Goal: Check status: Check status

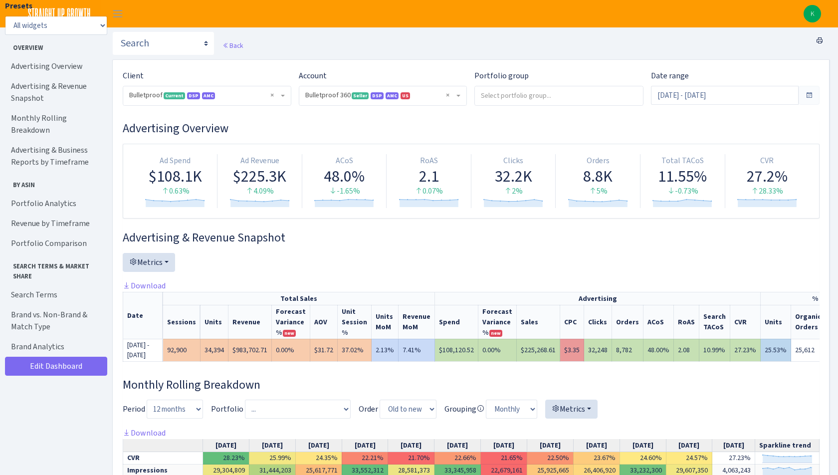
select select "3235730245795869"
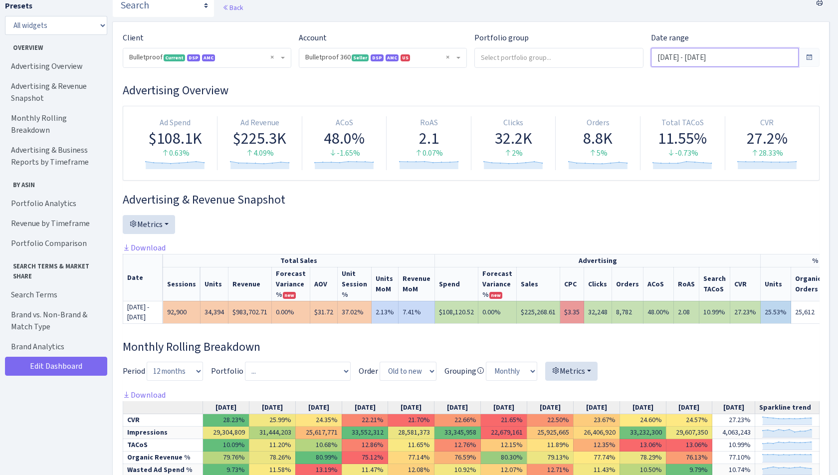
click at [685, 60] on input "[DATE] - [DATE]" at bounding box center [725, 57] width 148 height 19
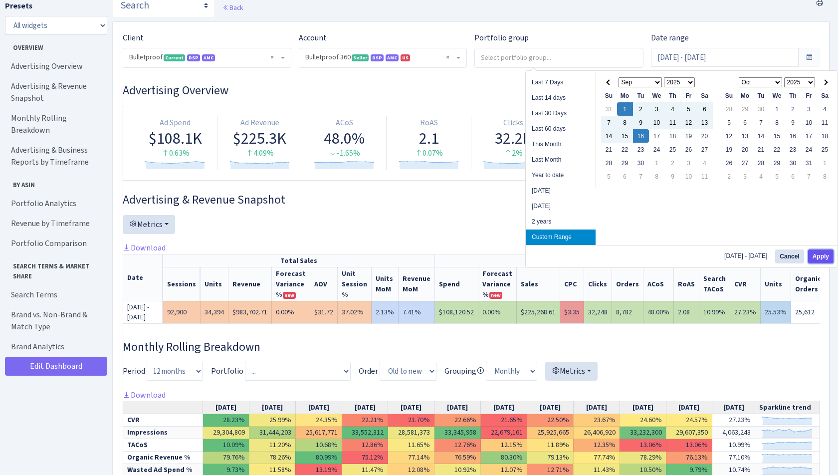
click at [822, 252] on button "Apply" at bounding box center [820, 257] width 25 height 14
type input "[DATE] - [DATE]"
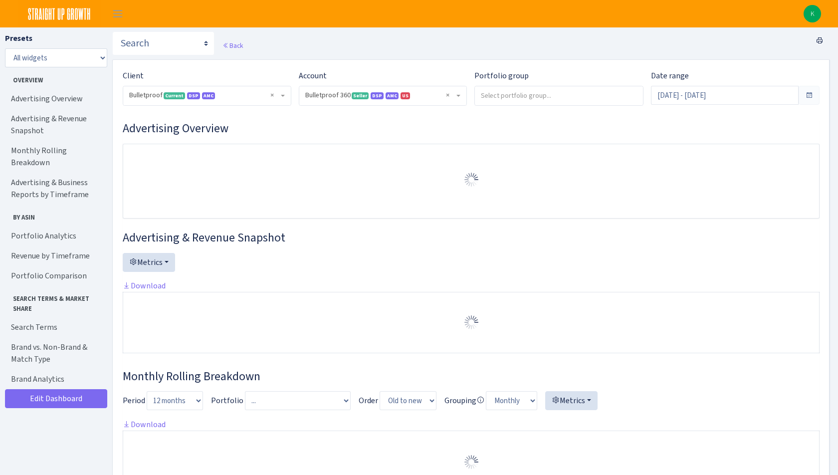
select select "3235730245795869"
